Goal: Information Seeking & Learning: Learn about a topic

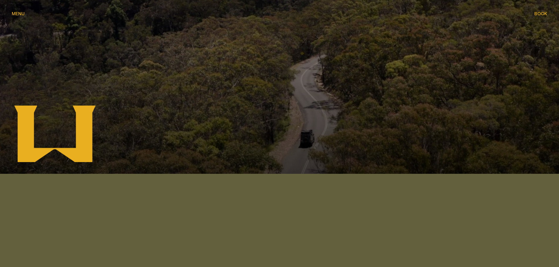
scroll to position [88, 0]
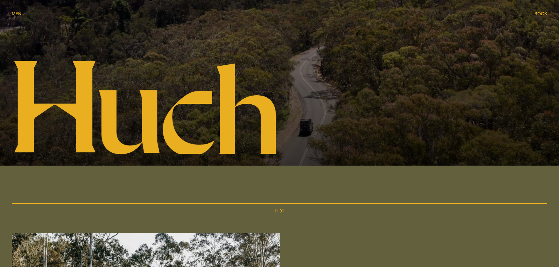
click at [21, 15] on span "Menu" at bounding box center [18, 13] width 13 height 4
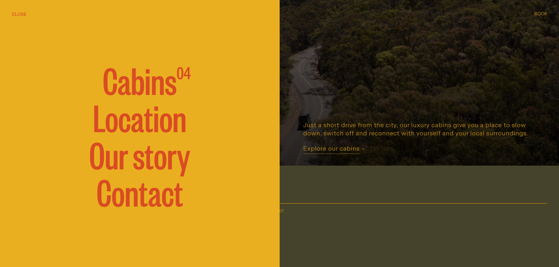
click at [132, 160] on link "Our story" at bounding box center [139, 153] width 101 height 35
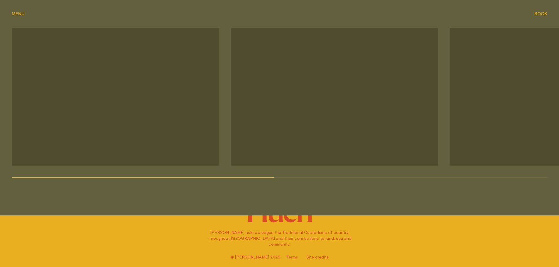
scroll to position [592, 0]
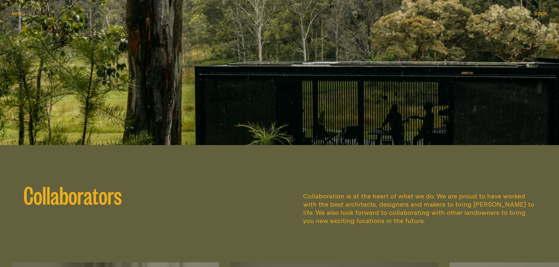
click at [17, 13] on span "Menu" at bounding box center [18, 13] width 13 height 4
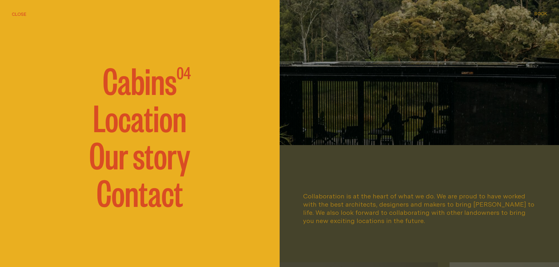
click at [136, 197] on link "Contact" at bounding box center [140, 191] width 87 height 35
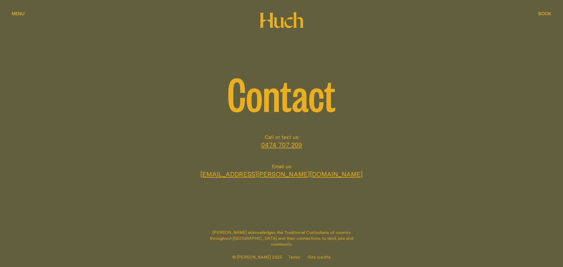
click at [274, 175] on link "[EMAIL_ADDRESS][PERSON_NAME][DOMAIN_NAME]" at bounding box center [281, 174] width 163 height 9
click at [15, 13] on span "Menu" at bounding box center [18, 13] width 13 height 4
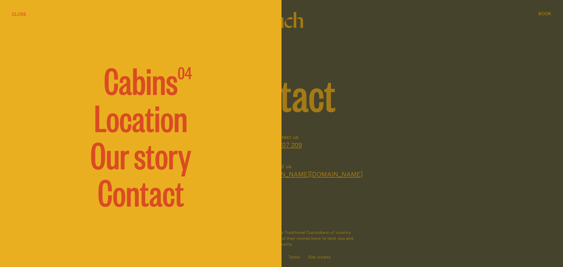
click at [122, 121] on link "Location" at bounding box center [141, 116] width 94 height 35
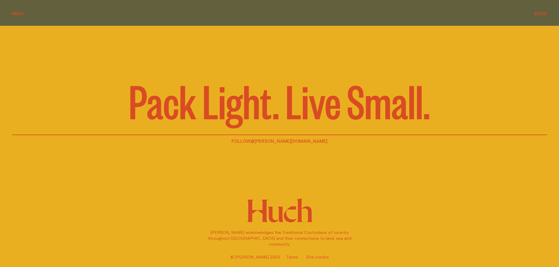
scroll to position [1944, 0]
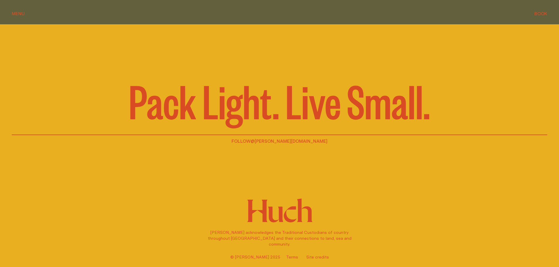
click at [20, 13] on span "Menu" at bounding box center [18, 13] width 13 height 4
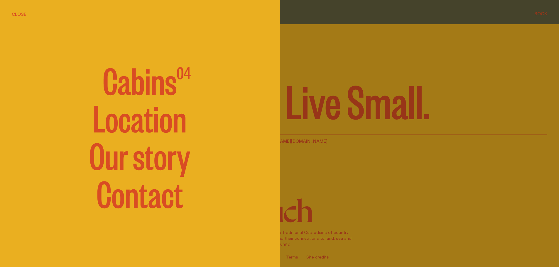
click at [119, 158] on link "Our story" at bounding box center [139, 154] width 101 height 35
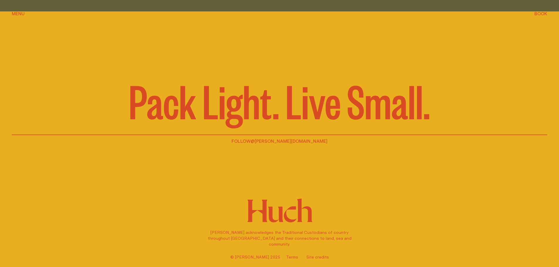
scroll to position [1032, 0]
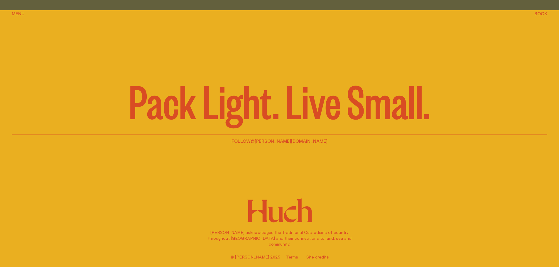
click at [286, 257] on link "Terms" at bounding box center [292, 257] width 12 height 6
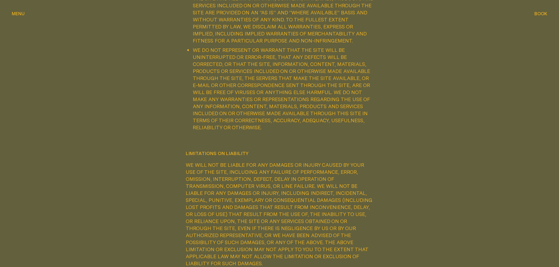
scroll to position [3446, 0]
